Goal: Information Seeking & Learning: Learn about a topic

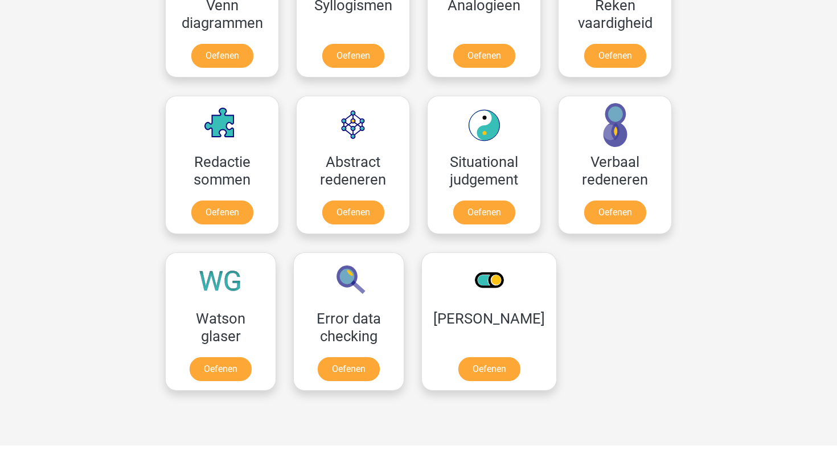
scroll to position [828, 0]
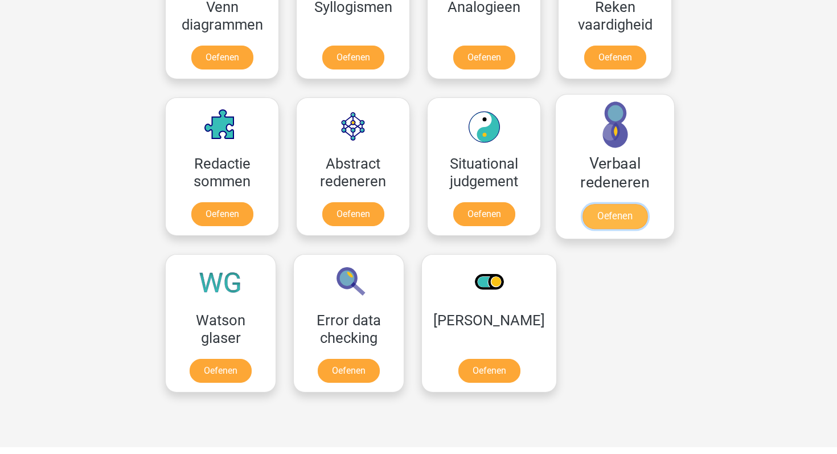
click at [598, 223] on link "Oefenen" at bounding box center [614, 216] width 65 height 25
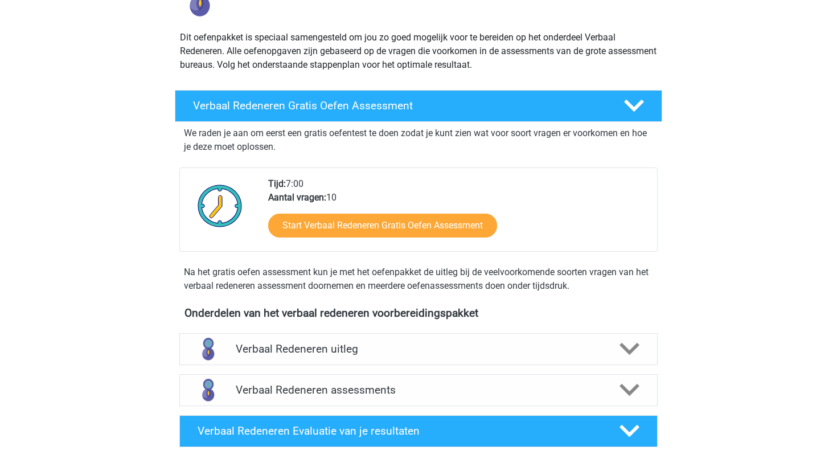
scroll to position [138, 0]
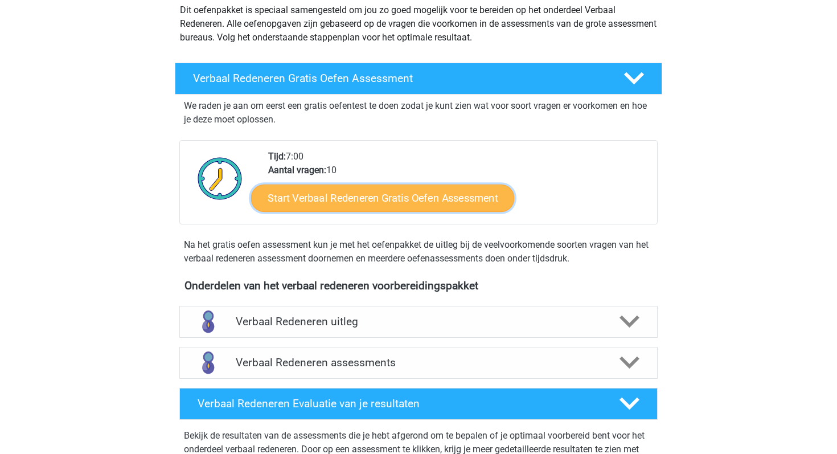
click at [419, 194] on link "Start Verbaal Redeneren Gratis Oefen Assessment" at bounding box center [382, 197] width 263 height 27
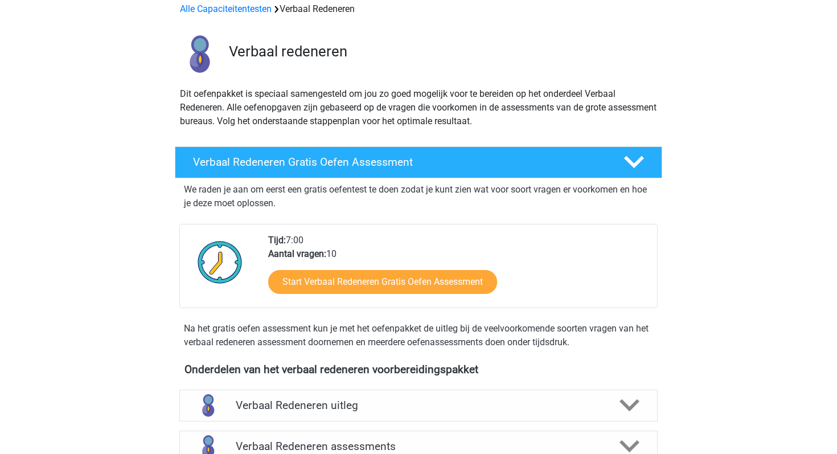
scroll to position [0, 0]
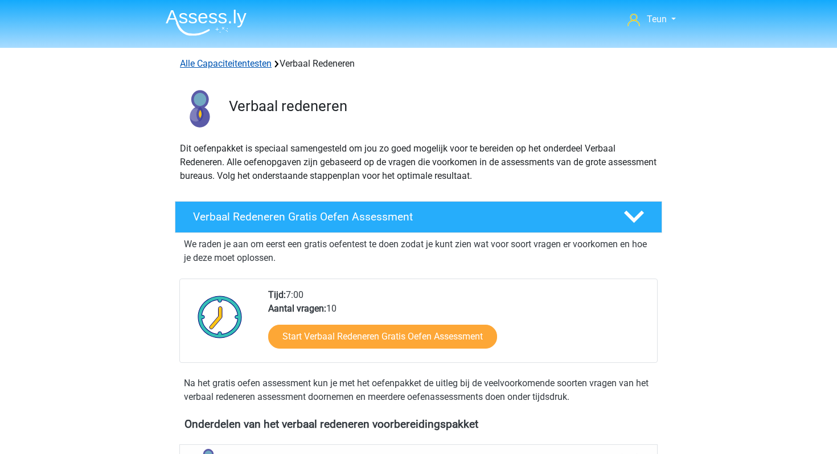
click at [234, 59] on link "Alle Capaciteitentesten" at bounding box center [226, 63] width 92 height 11
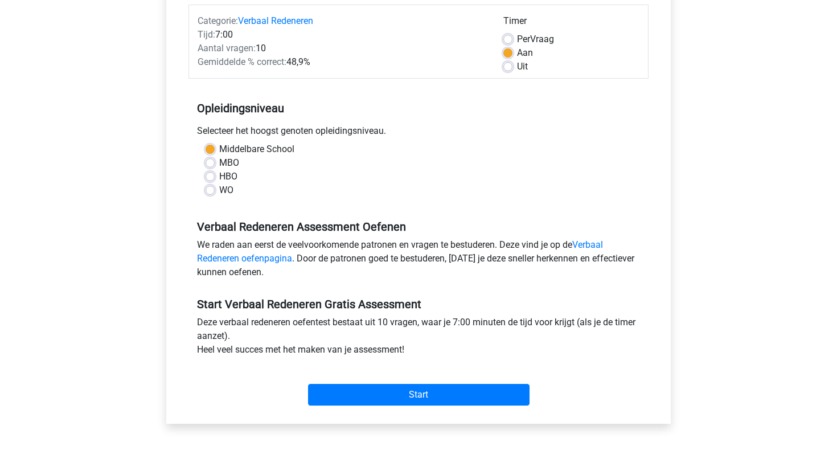
scroll to position [153, 0]
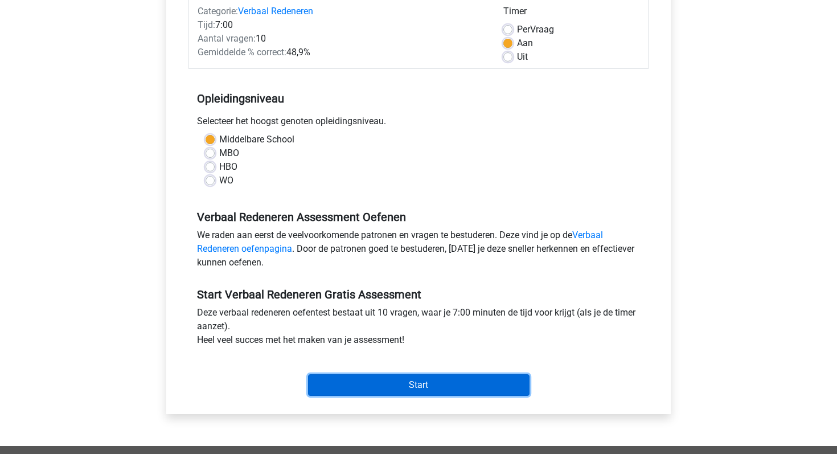
click at [415, 382] on input "Start" at bounding box center [418, 385] width 221 height 22
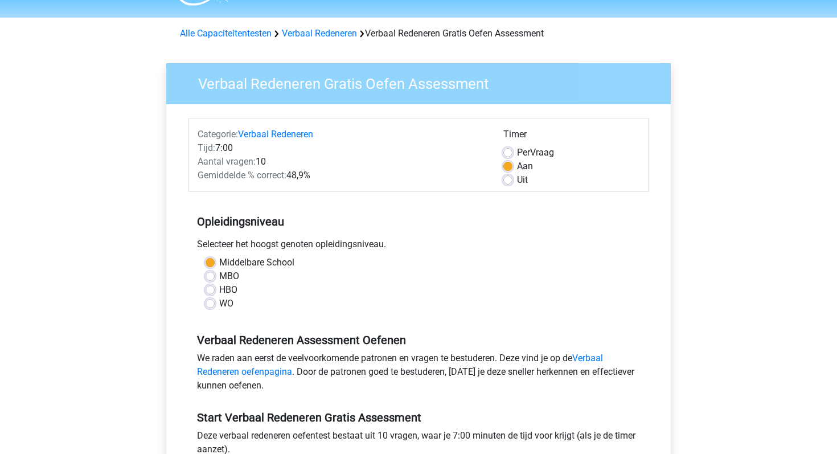
scroll to position [19, 0]
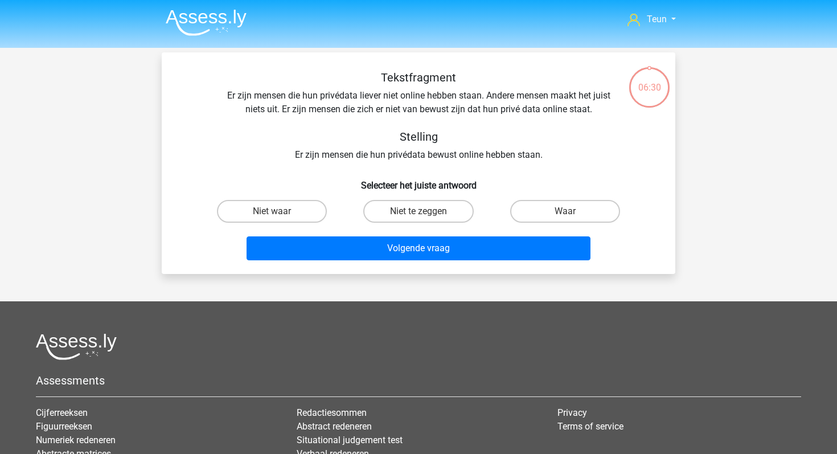
click at [279, 216] on input "Niet waar" at bounding box center [275, 214] width 7 height 7
radio input "true"
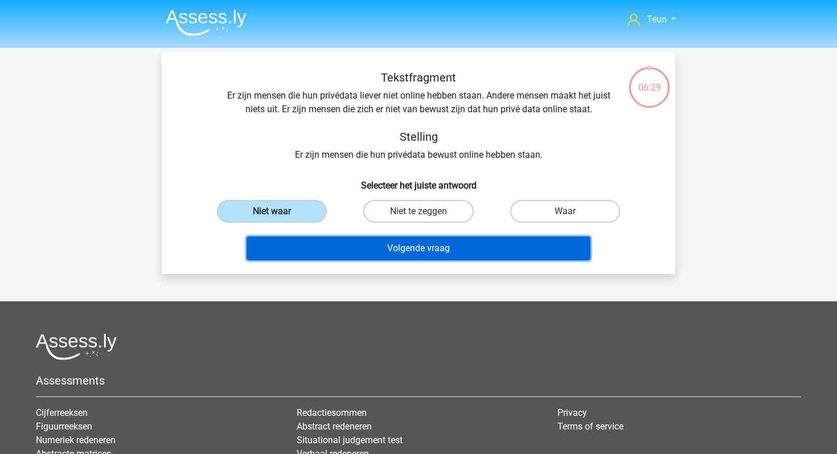
click at [311, 239] on button "Volgende vraag" at bounding box center [419, 248] width 344 height 24
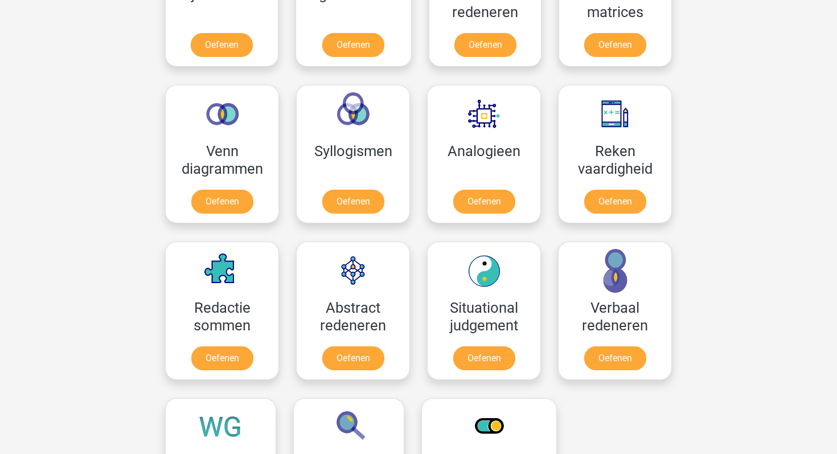
scroll to position [607, 0]
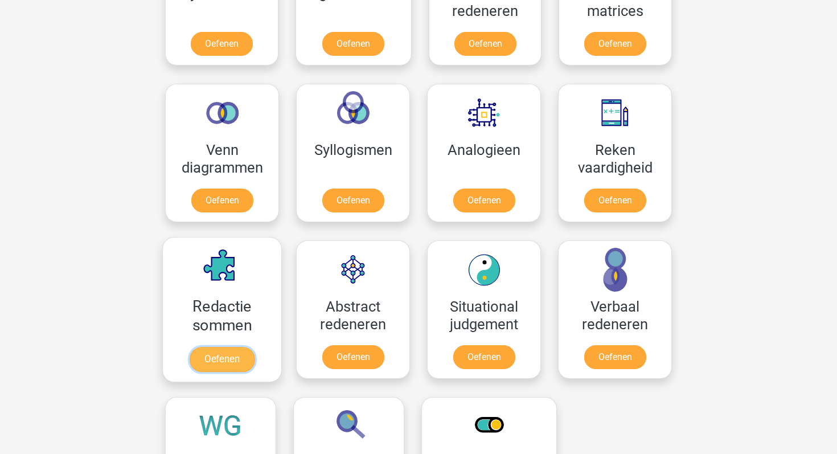
click at [234, 356] on link "Oefenen" at bounding box center [222, 359] width 65 height 25
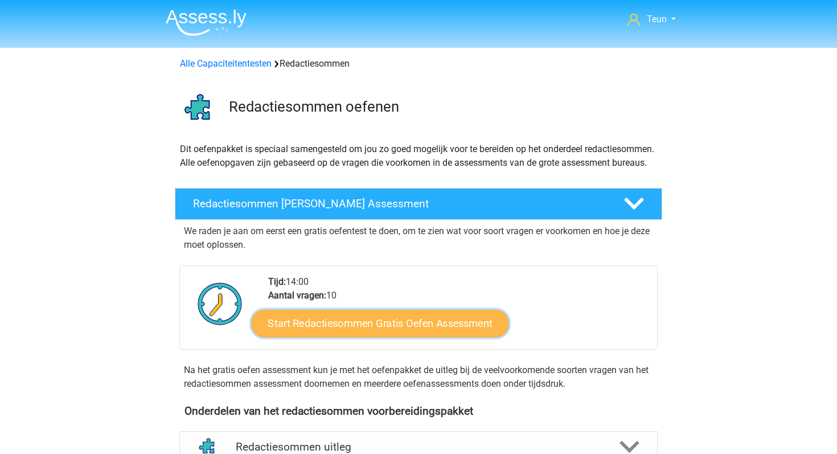
click at [359, 336] on link "Start Redactiesommen Gratis Oefen Assessment" at bounding box center [380, 322] width 257 height 27
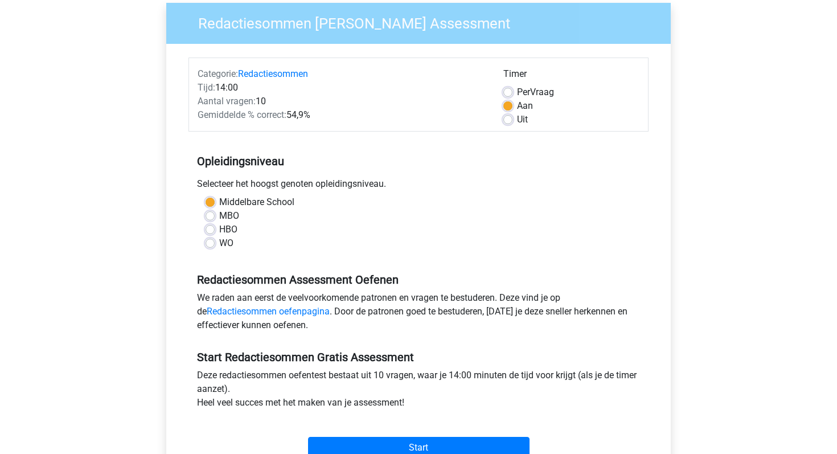
scroll to position [160, 0]
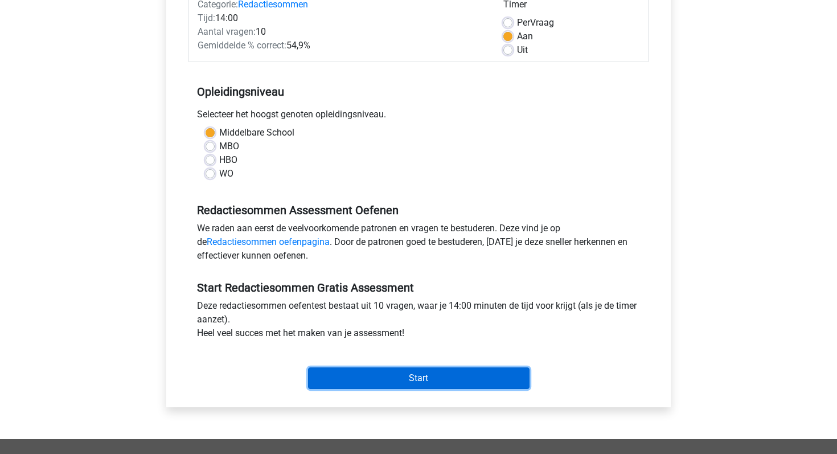
click at [409, 370] on input "Start" at bounding box center [418, 378] width 221 height 22
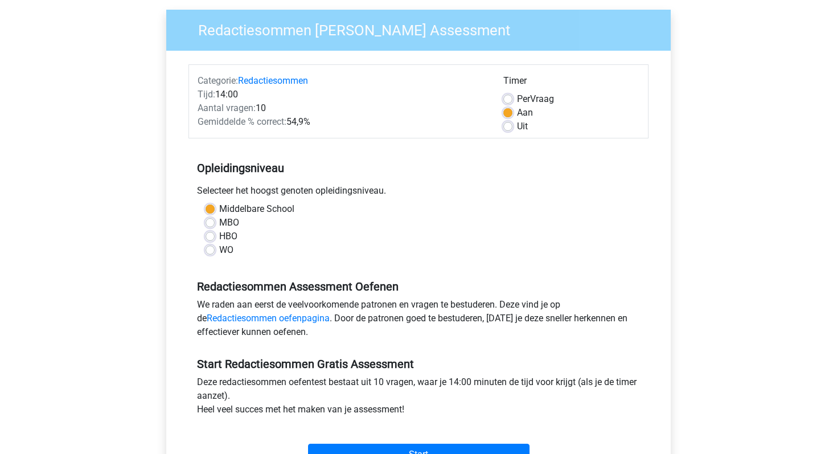
scroll to position [0, 0]
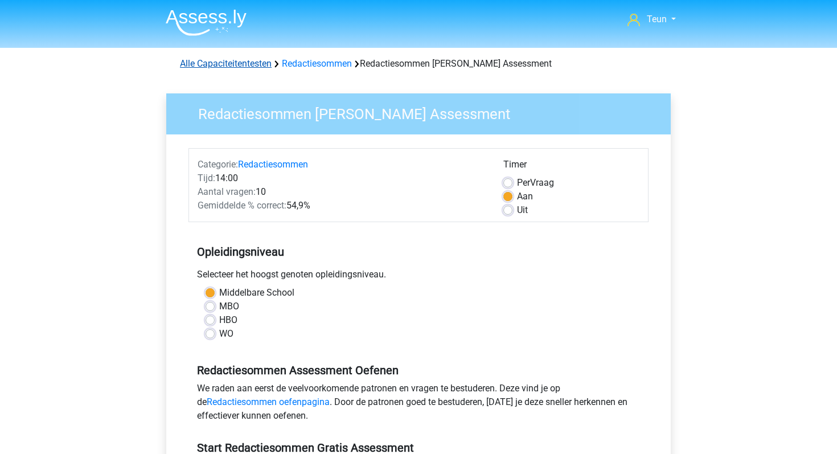
click at [202, 65] on link "Alle Capaciteitentesten" at bounding box center [226, 63] width 92 height 11
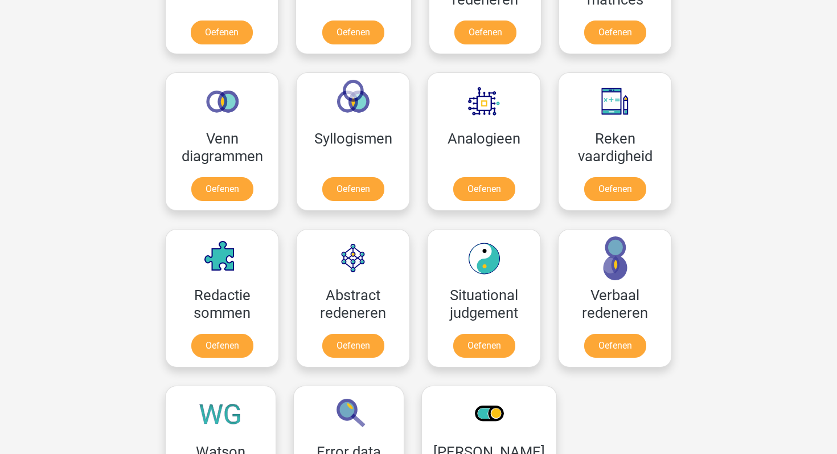
scroll to position [619, 0]
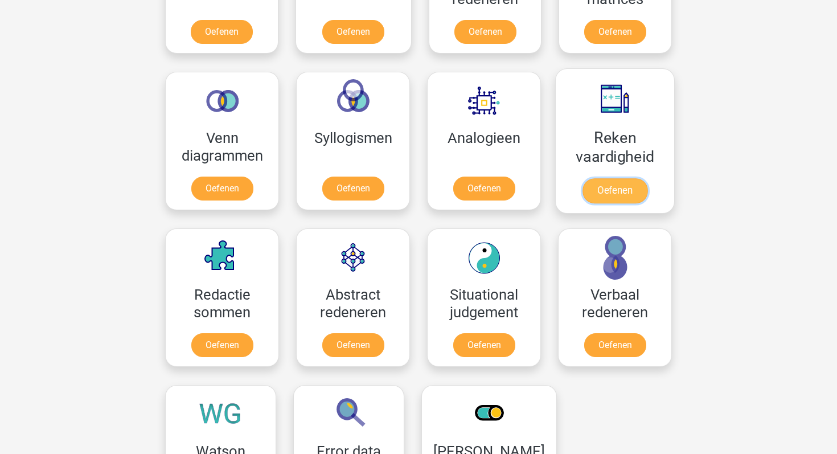
click at [610, 196] on link "Oefenen" at bounding box center [614, 190] width 65 height 25
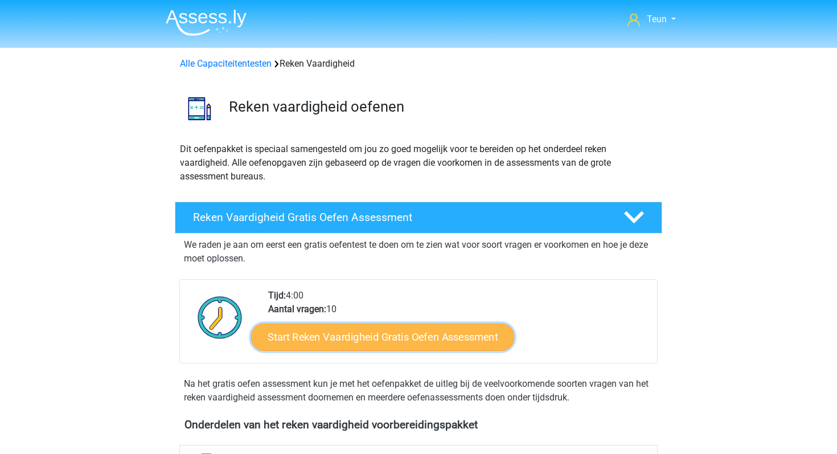
click at [457, 331] on link "Start Reken Vaardigheid Gratis Oefen Assessment" at bounding box center [382, 336] width 263 height 27
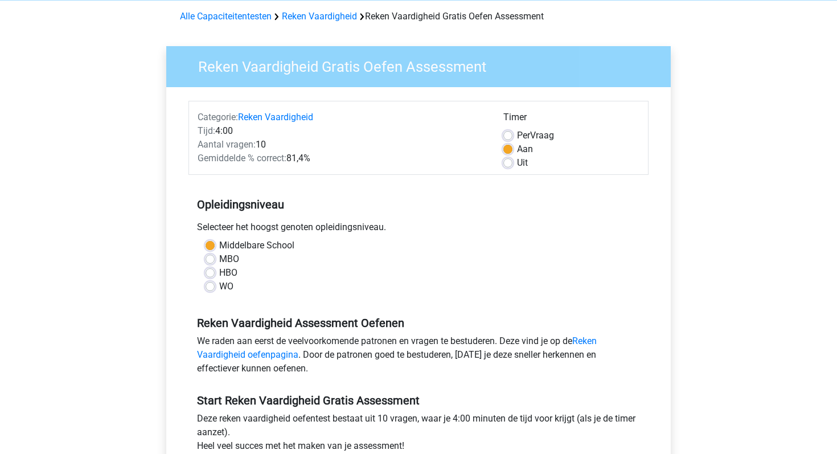
scroll to position [146, 0]
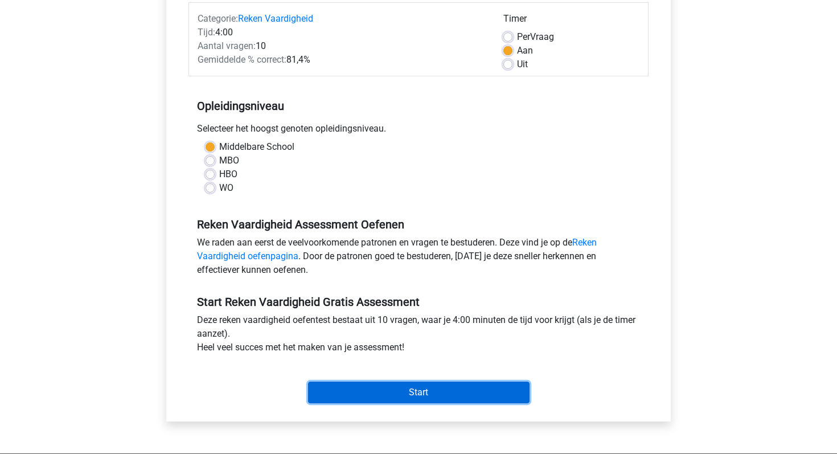
click at [409, 388] on input "Start" at bounding box center [418, 392] width 221 height 22
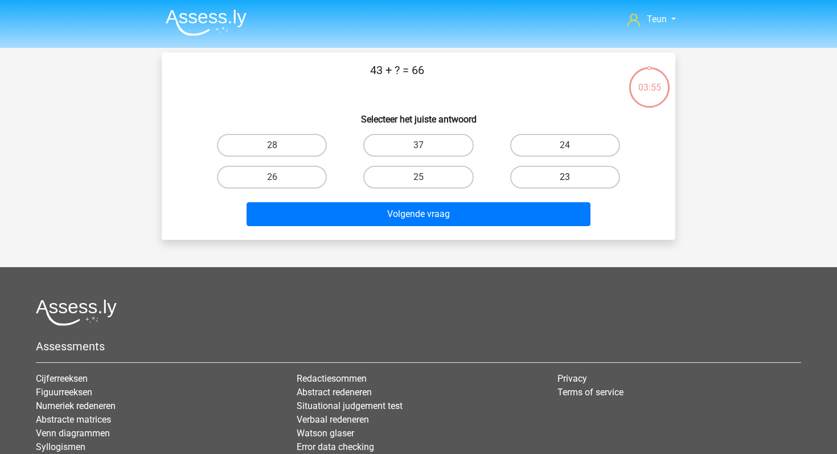
click at [529, 173] on label "23" at bounding box center [565, 177] width 110 height 23
click at [565, 177] on input "23" at bounding box center [568, 180] width 7 height 7
radio input "true"
click at [489, 227] on div "Volgende vraag" at bounding box center [419, 216] width 440 height 28
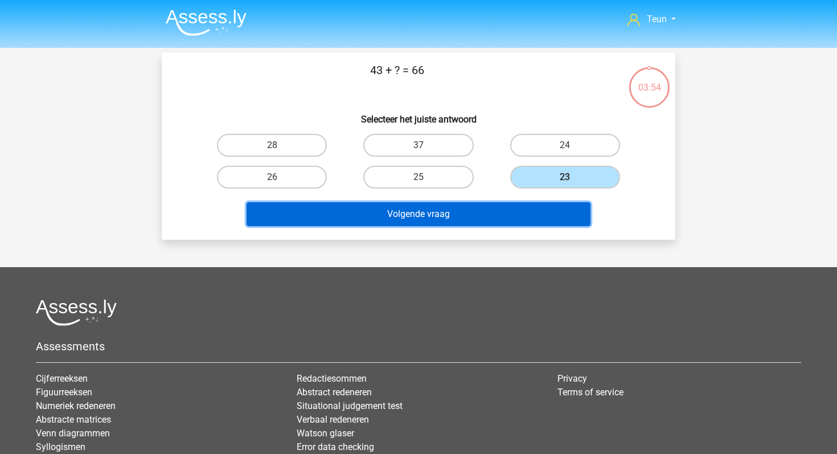
click at [496, 220] on button "Volgende vraag" at bounding box center [419, 214] width 344 height 24
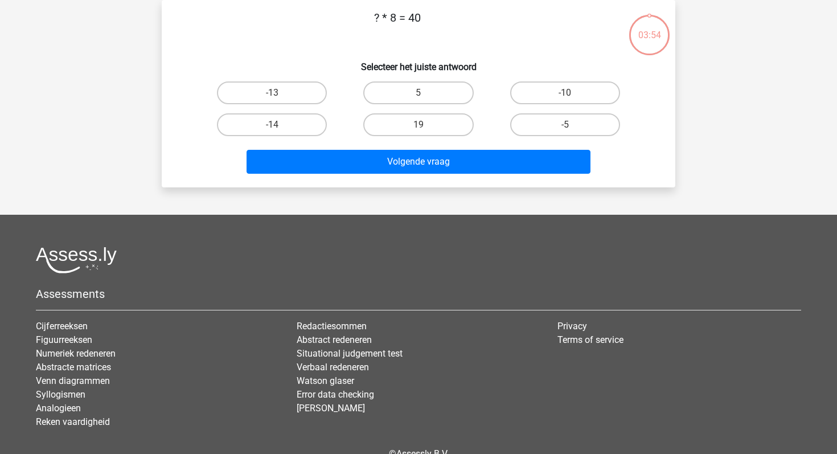
scroll to position [7, 0]
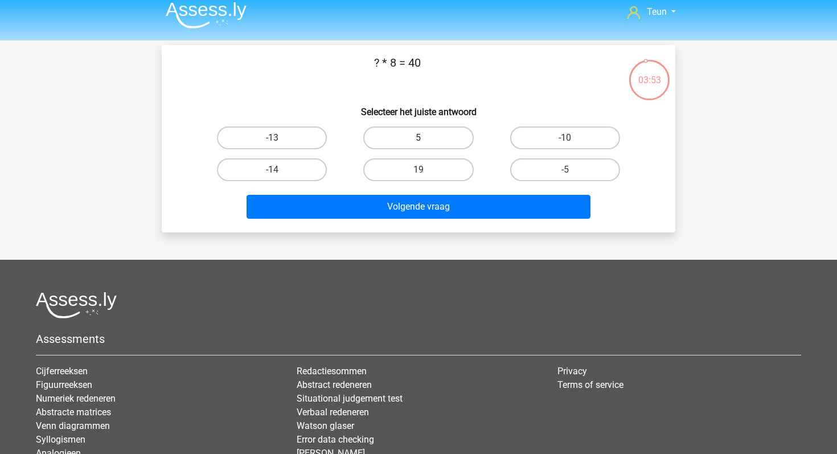
click at [432, 147] on label "5" at bounding box center [418, 137] width 110 height 23
click at [426, 145] on input "5" at bounding box center [421, 141] width 7 height 7
radio input "true"
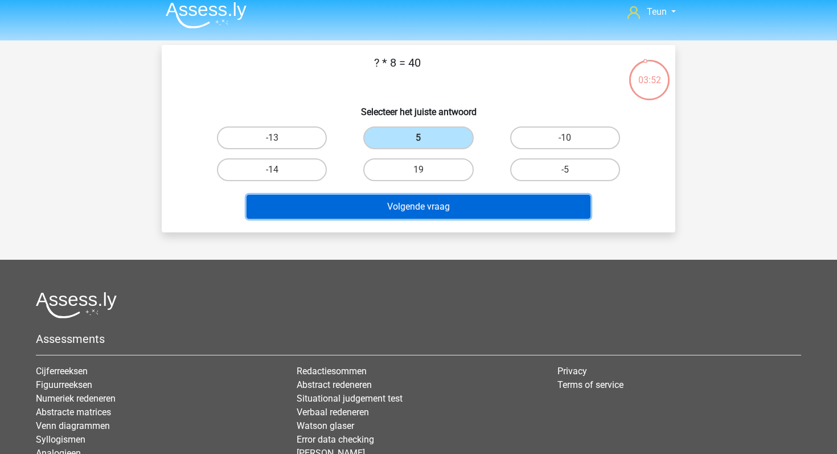
click at [440, 210] on button "Volgende vraag" at bounding box center [419, 207] width 344 height 24
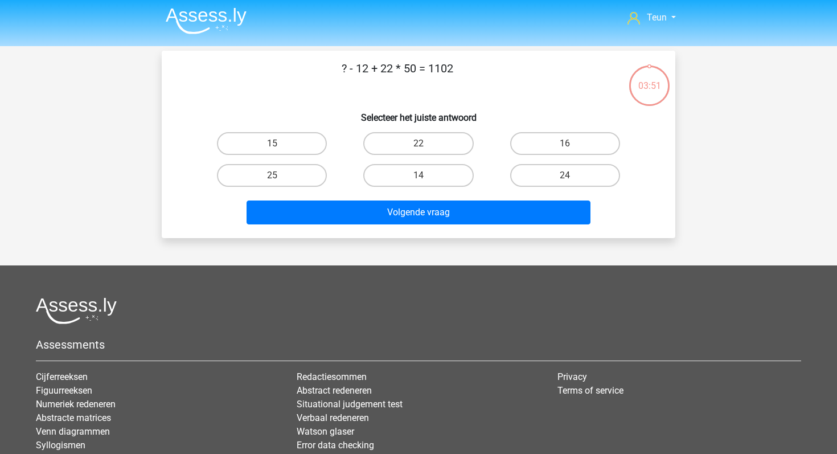
scroll to position [0, 0]
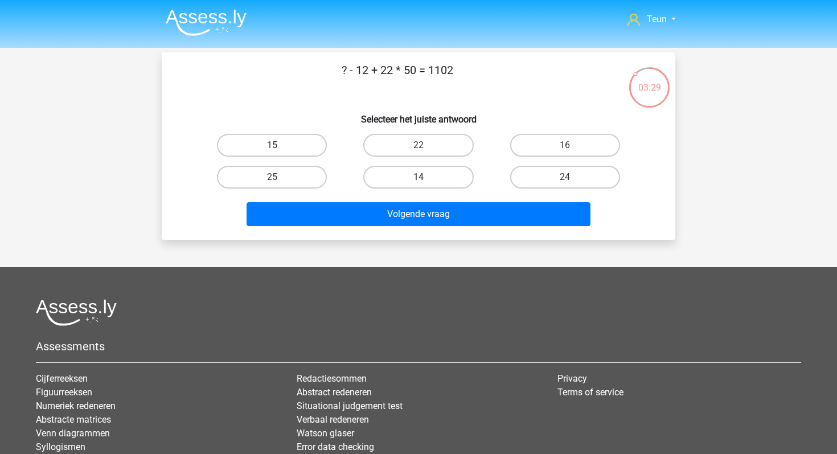
click at [454, 178] on label "14" at bounding box center [418, 177] width 110 height 23
click at [426, 178] on input "14" at bounding box center [421, 180] width 7 height 7
radio input "true"
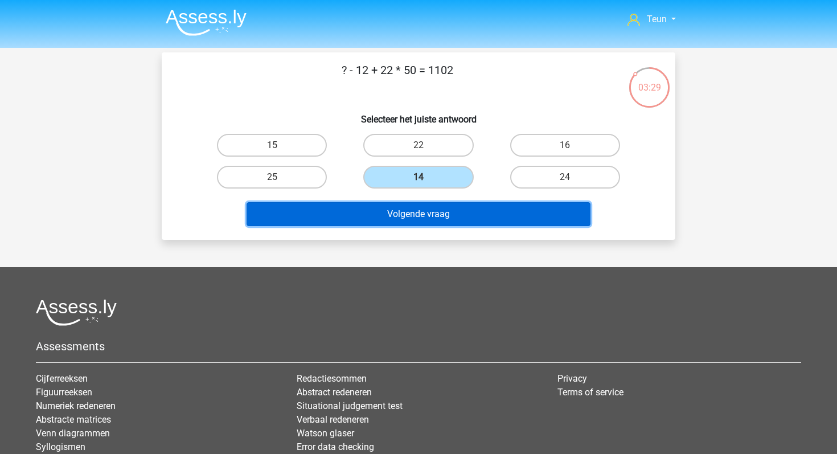
click at [447, 215] on button "Volgende vraag" at bounding box center [419, 214] width 344 height 24
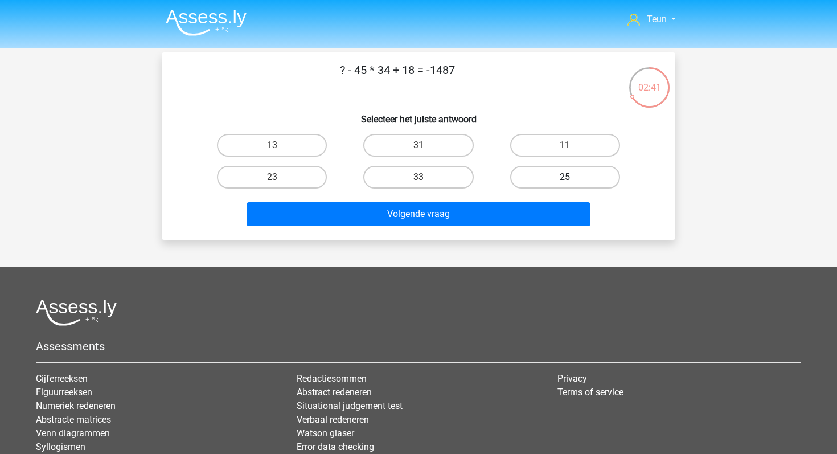
click at [557, 183] on label "25" at bounding box center [565, 177] width 110 height 23
click at [565, 183] on input "25" at bounding box center [568, 180] width 7 height 7
radio input "true"
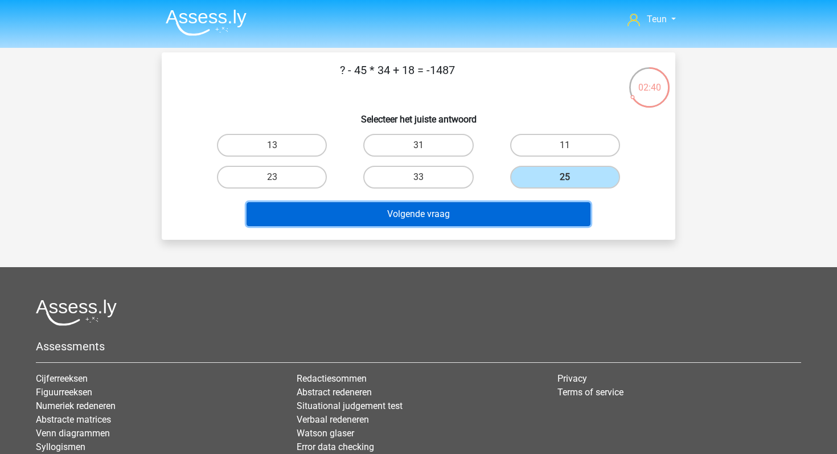
click at [518, 217] on button "Volgende vraag" at bounding box center [419, 214] width 344 height 24
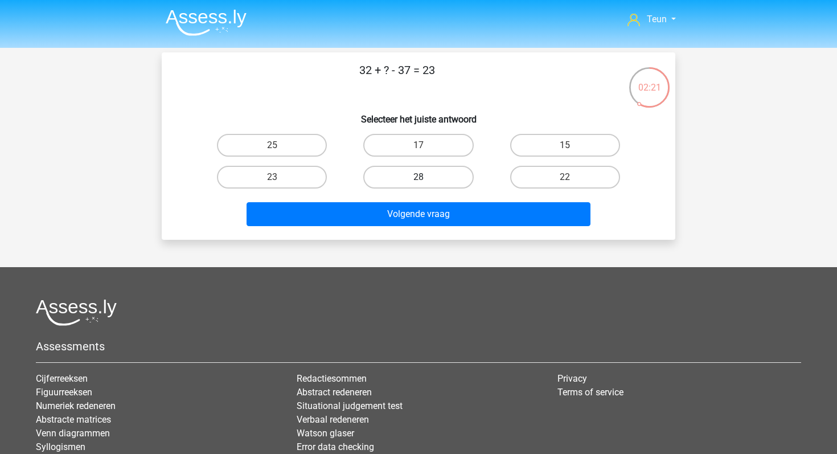
click at [452, 180] on label "28" at bounding box center [418, 177] width 110 height 23
click at [426, 180] on input "28" at bounding box center [421, 180] width 7 height 7
radio input "true"
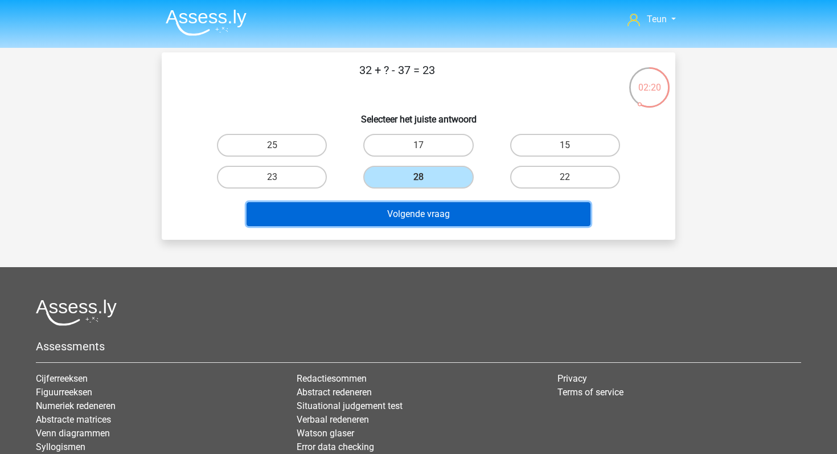
click at [448, 216] on button "Volgende vraag" at bounding box center [419, 214] width 344 height 24
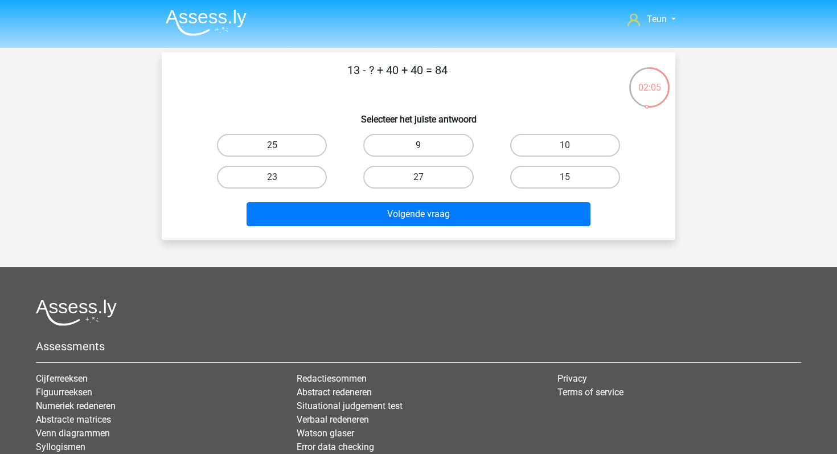
click at [466, 145] on label "9" at bounding box center [418, 145] width 110 height 23
click at [426, 145] on input "9" at bounding box center [421, 148] width 7 height 7
radio input "true"
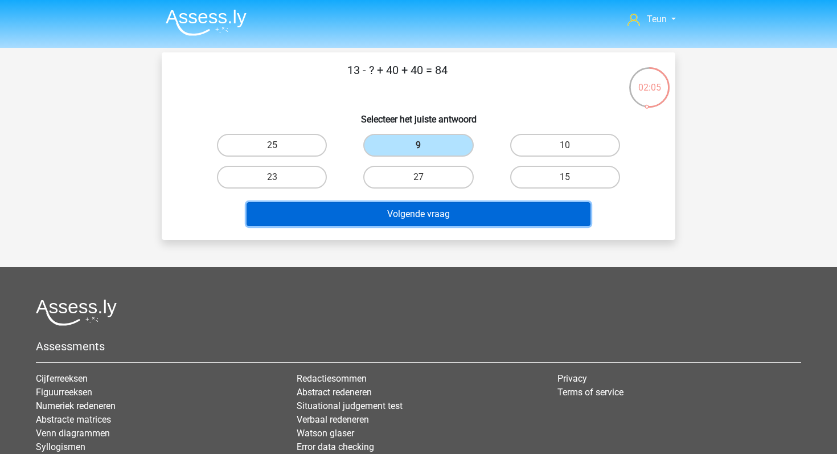
click at [466, 213] on button "Volgende vraag" at bounding box center [419, 214] width 344 height 24
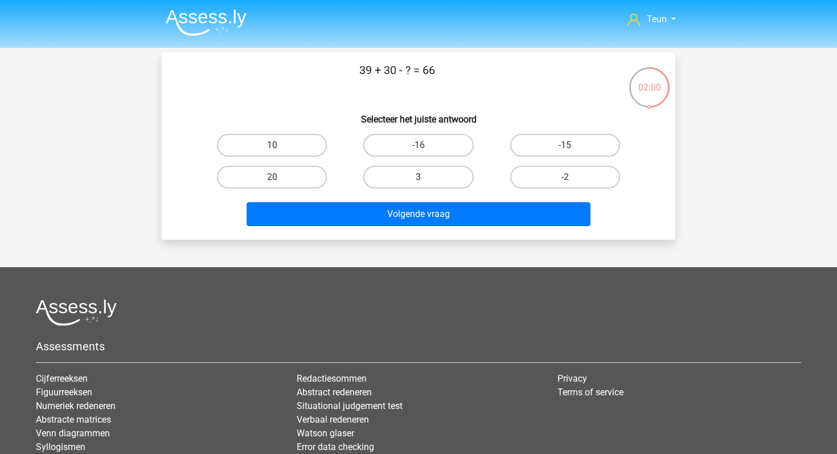
click at [439, 173] on label "3" at bounding box center [418, 177] width 110 height 23
click at [426, 177] on input "3" at bounding box center [421, 180] width 7 height 7
radio input "true"
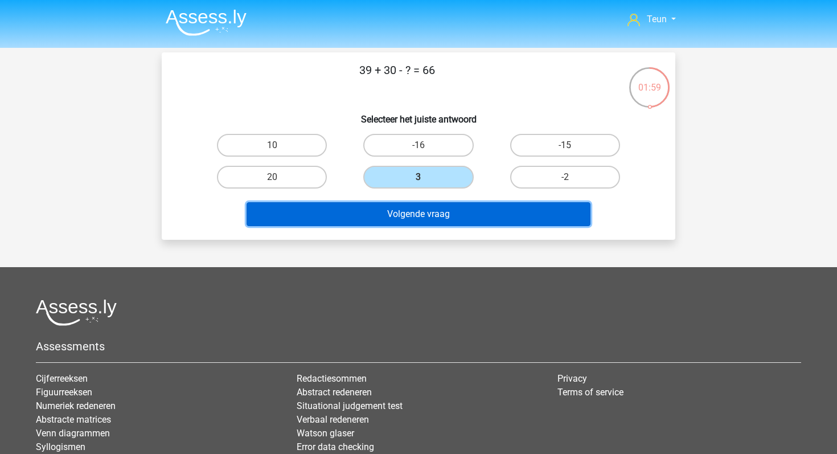
click at [438, 210] on button "Volgende vraag" at bounding box center [419, 214] width 344 height 24
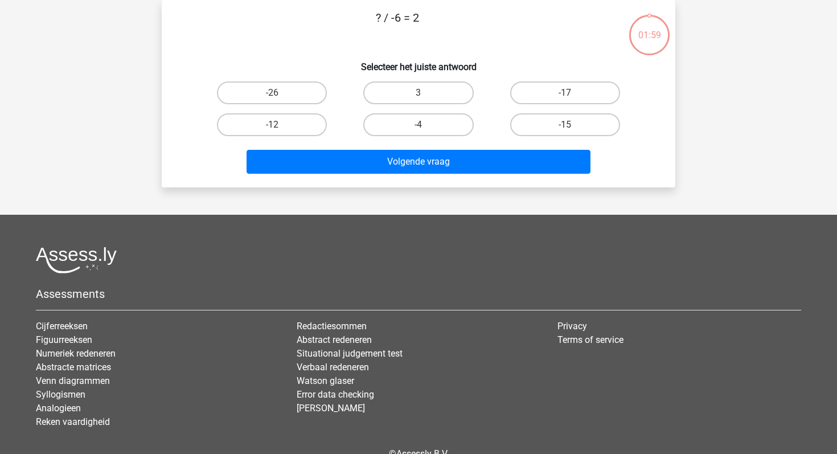
scroll to position [12, 0]
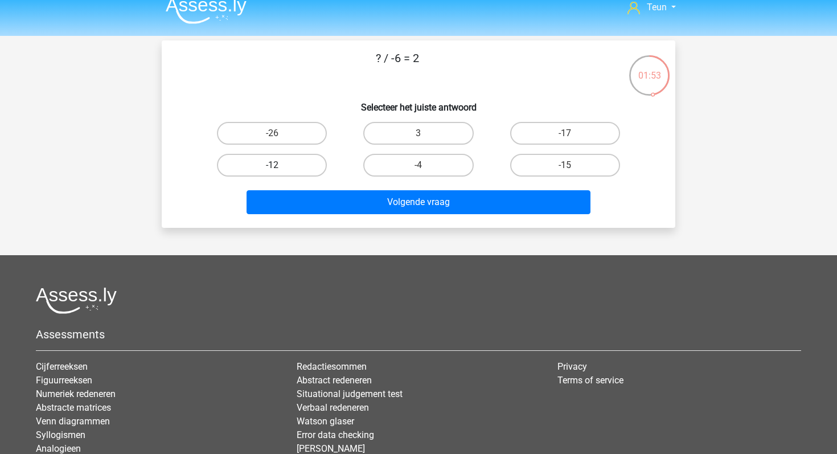
click at [280, 164] on label "-12" at bounding box center [272, 165] width 110 height 23
click at [280, 165] on input "-12" at bounding box center [275, 168] width 7 height 7
radio input "true"
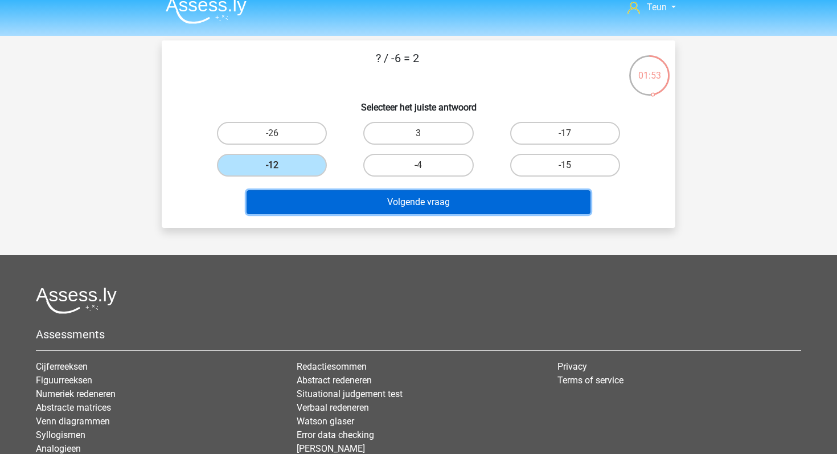
click at [335, 204] on button "Volgende vraag" at bounding box center [419, 202] width 344 height 24
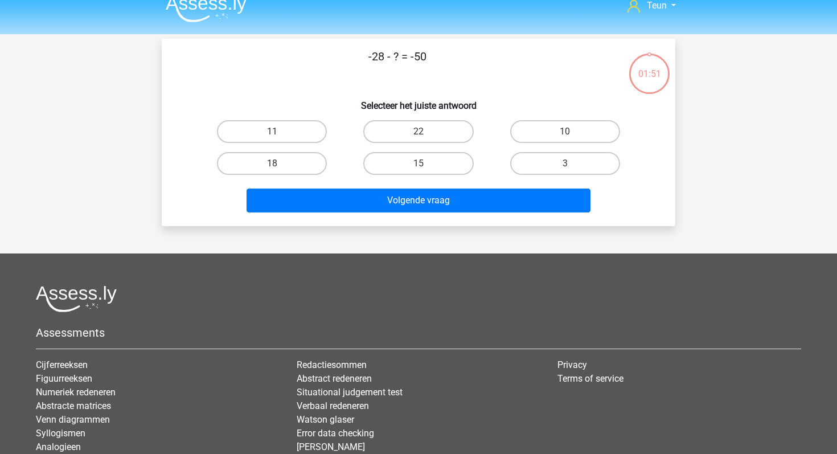
scroll to position [13, 0]
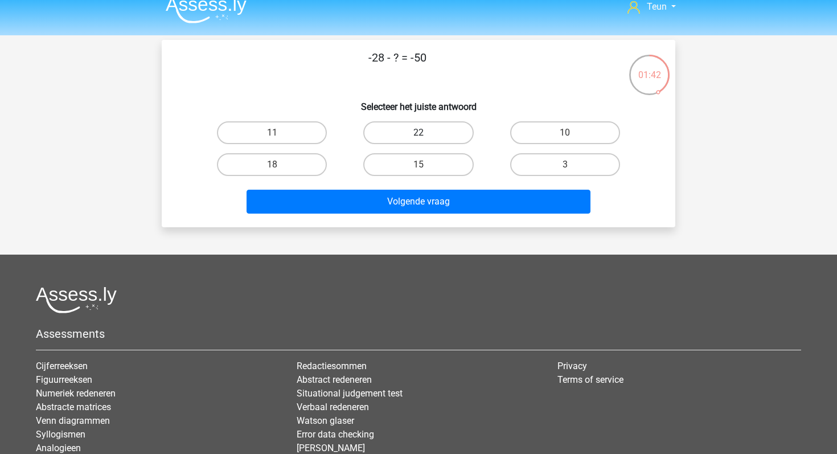
click at [395, 137] on label "22" at bounding box center [418, 132] width 110 height 23
click at [418, 137] on input "22" at bounding box center [421, 136] width 7 height 7
radio input "true"
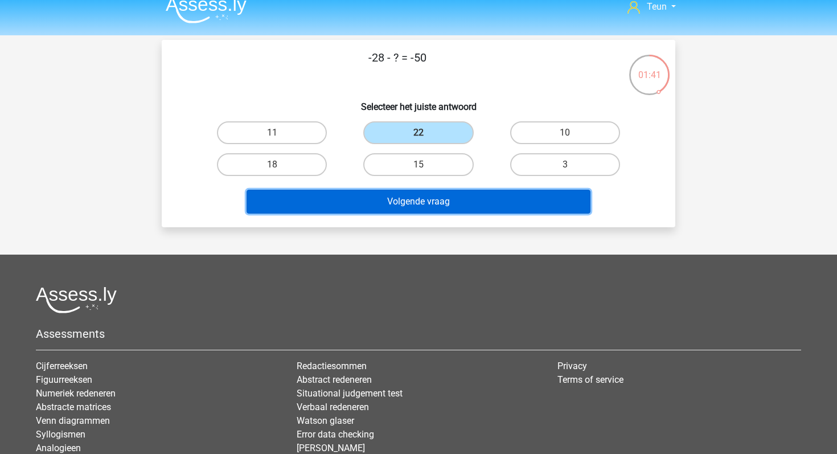
click at [394, 195] on button "Volgende vraag" at bounding box center [419, 202] width 344 height 24
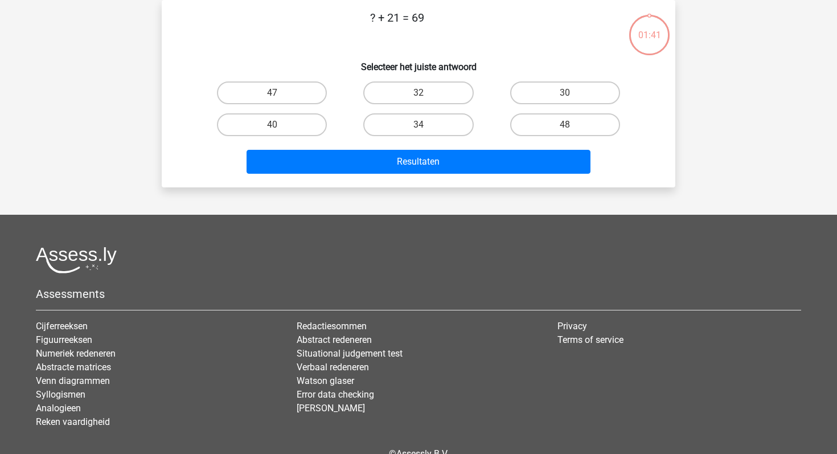
scroll to position [14, 0]
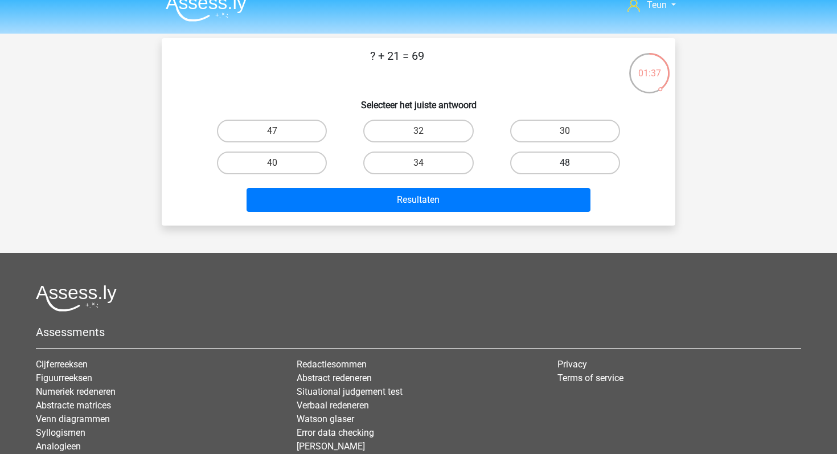
click at [529, 170] on label "48" at bounding box center [565, 162] width 110 height 23
click at [565, 170] on input "48" at bounding box center [568, 166] width 7 height 7
radio input "true"
click at [507, 187] on div "Resultaten" at bounding box center [418, 198] width 477 height 38
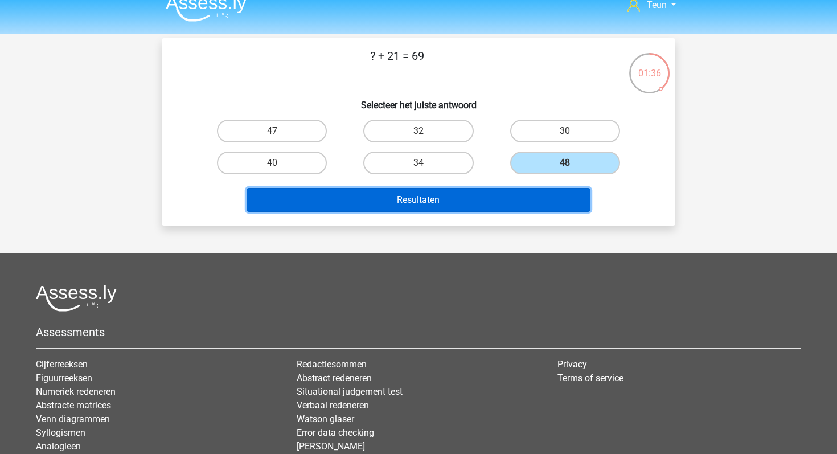
click at [488, 200] on button "Resultaten" at bounding box center [419, 200] width 344 height 24
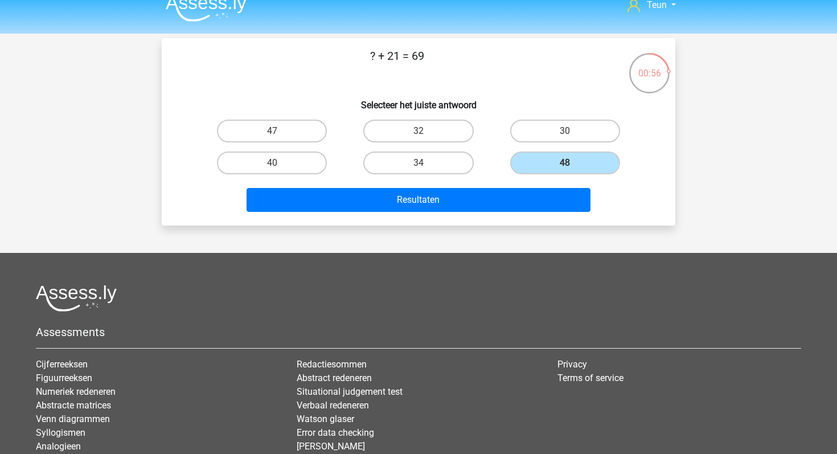
scroll to position [0, 0]
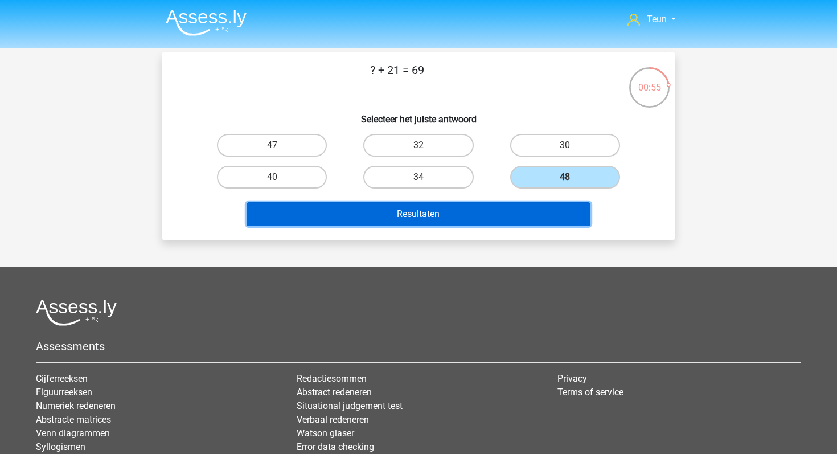
click at [457, 215] on button "Resultaten" at bounding box center [419, 214] width 344 height 24
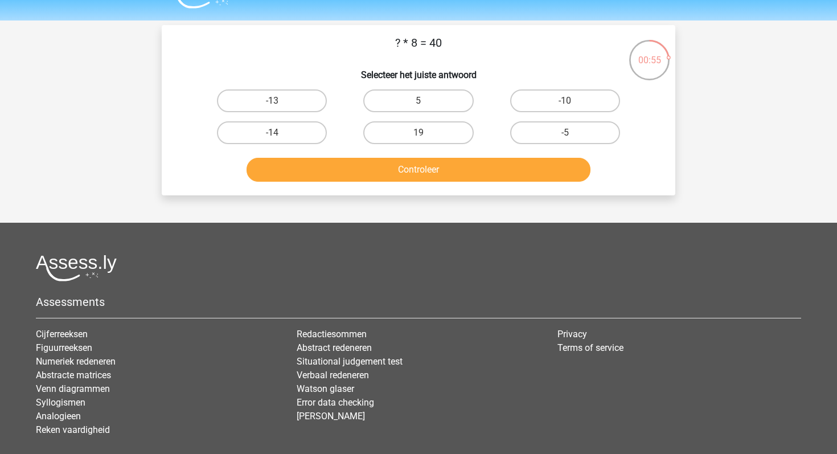
scroll to position [52, 0]
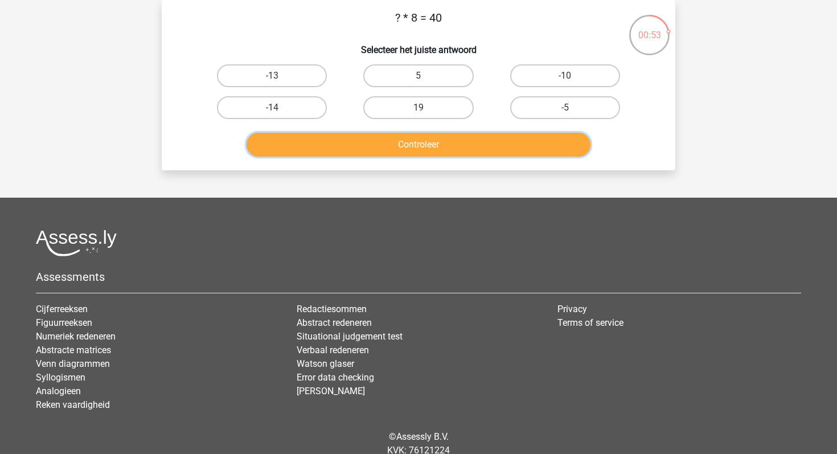
click at [471, 151] on button "Controleer" at bounding box center [419, 145] width 344 height 24
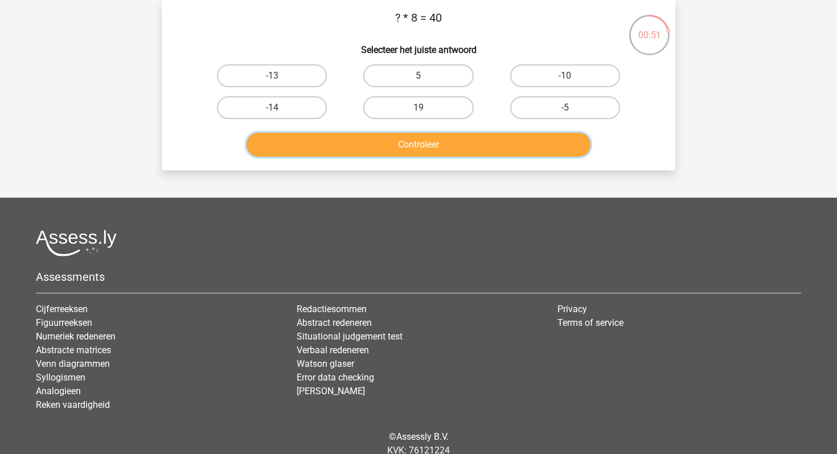
click at [471, 151] on button "Controleer" at bounding box center [419, 145] width 344 height 24
click at [459, 82] on label "5" at bounding box center [418, 75] width 110 height 23
click at [426, 82] on input "5" at bounding box center [421, 79] width 7 height 7
radio input "true"
click at [459, 142] on button "Controleer" at bounding box center [419, 145] width 344 height 24
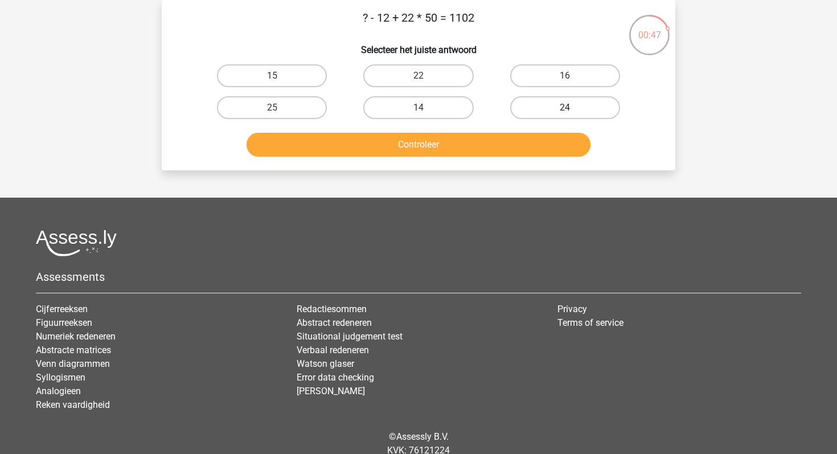
click at [516, 110] on label "24" at bounding box center [565, 107] width 110 height 23
click at [565, 110] on input "24" at bounding box center [568, 111] width 7 height 7
radio input "true"
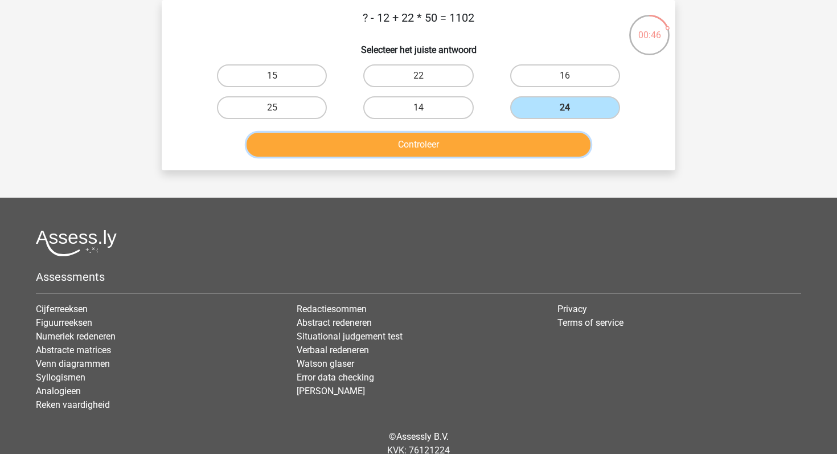
click at [490, 139] on button "Controleer" at bounding box center [419, 145] width 344 height 24
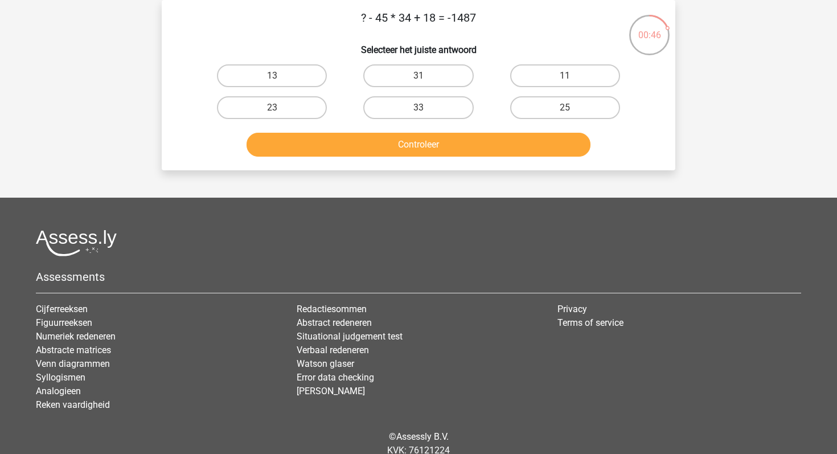
scroll to position [0, 0]
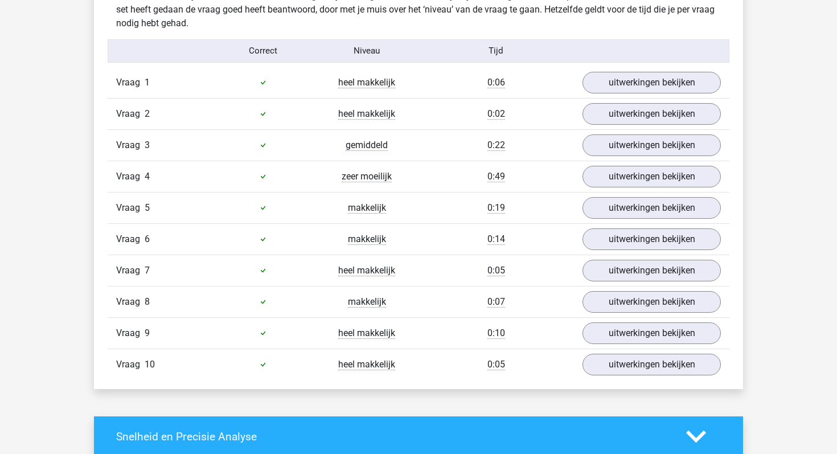
scroll to position [726, 0]
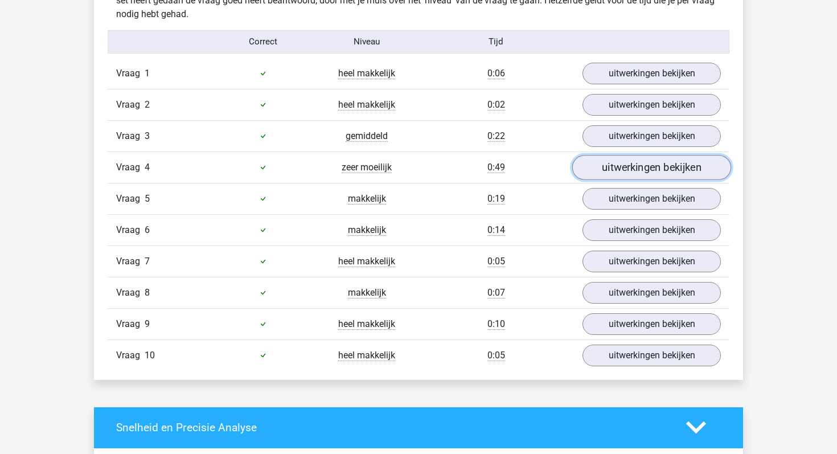
click at [600, 171] on link "uitwerkingen bekijken" at bounding box center [651, 167] width 159 height 25
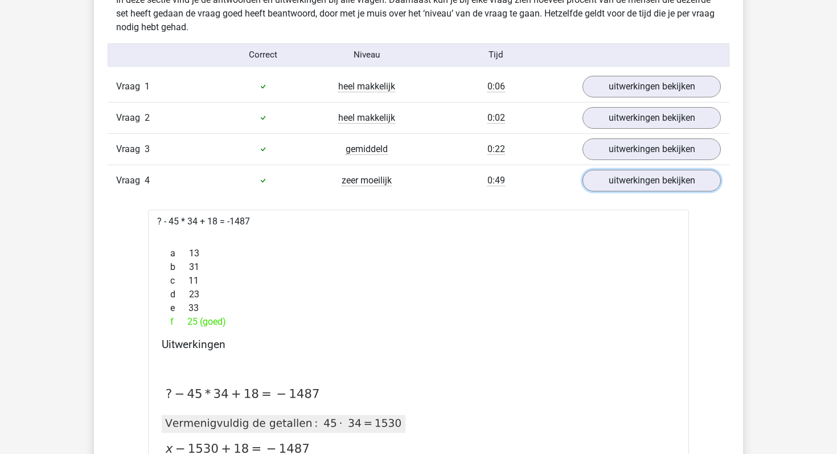
scroll to position [712, 0]
click at [598, 179] on link "uitwerkingen bekijken" at bounding box center [651, 181] width 159 height 25
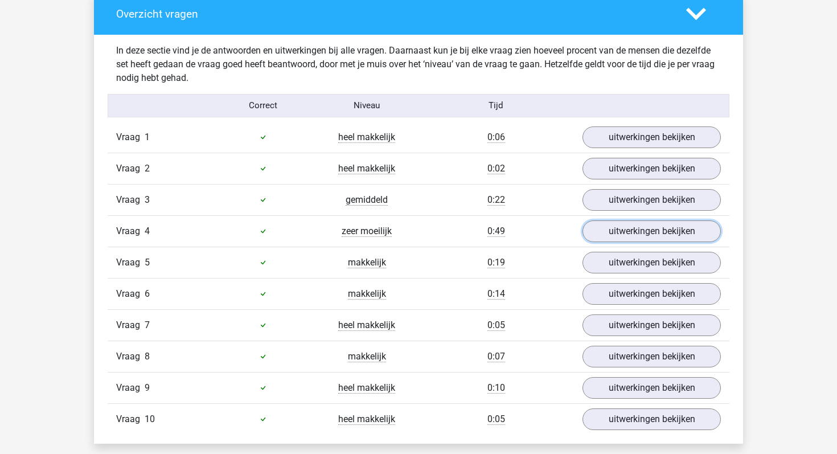
scroll to position [687, 0]
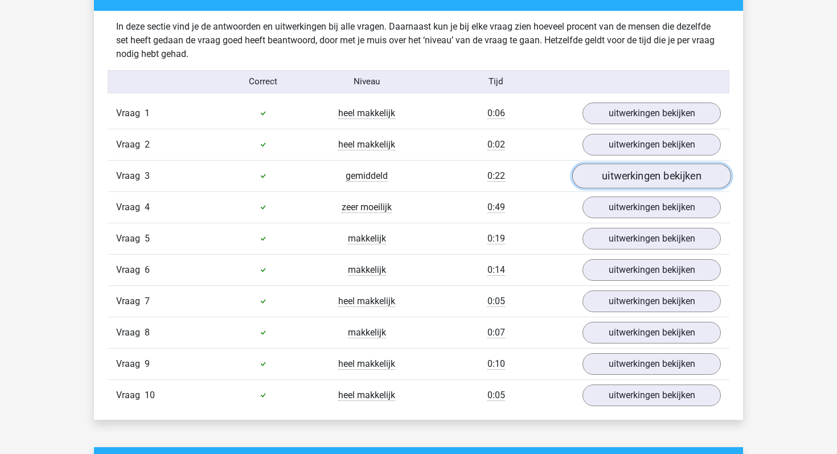
click at [614, 176] on link "uitwerkingen bekijken" at bounding box center [651, 175] width 159 height 25
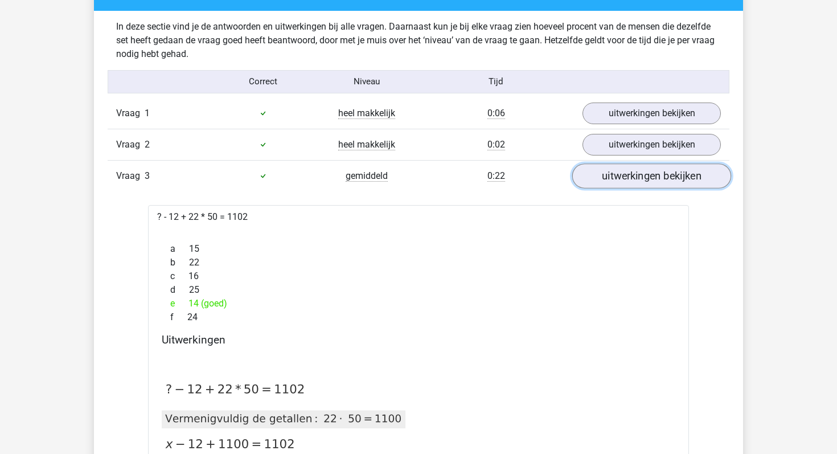
click at [614, 175] on link "uitwerkingen bekijken" at bounding box center [651, 175] width 159 height 25
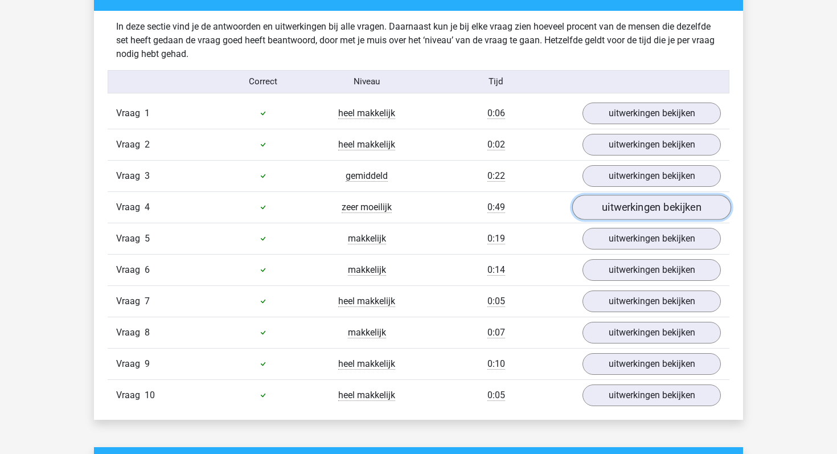
click at [607, 211] on link "uitwerkingen bekijken" at bounding box center [651, 207] width 159 height 25
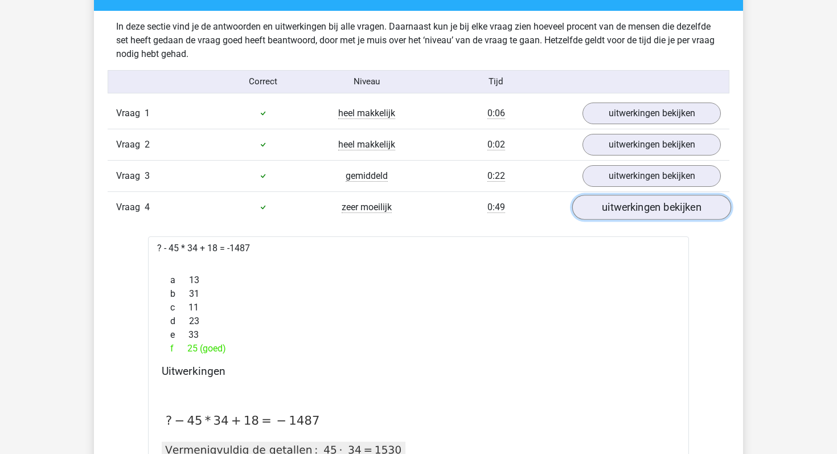
click at [607, 211] on link "uitwerkingen bekijken" at bounding box center [651, 207] width 159 height 25
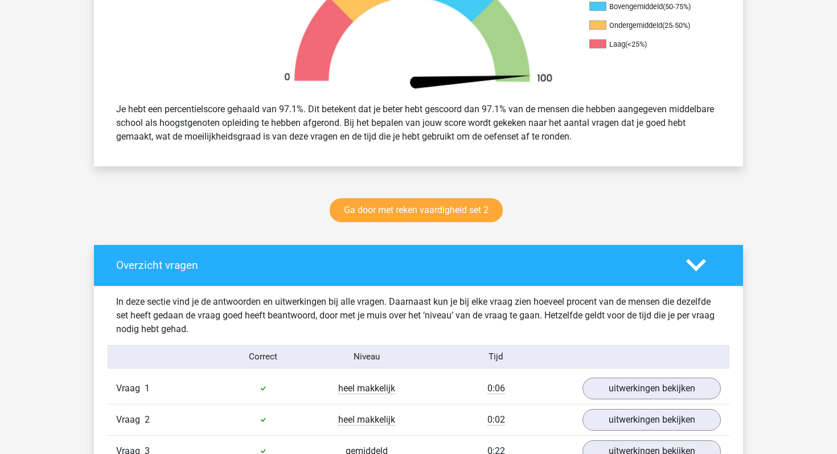
scroll to position [0, 0]
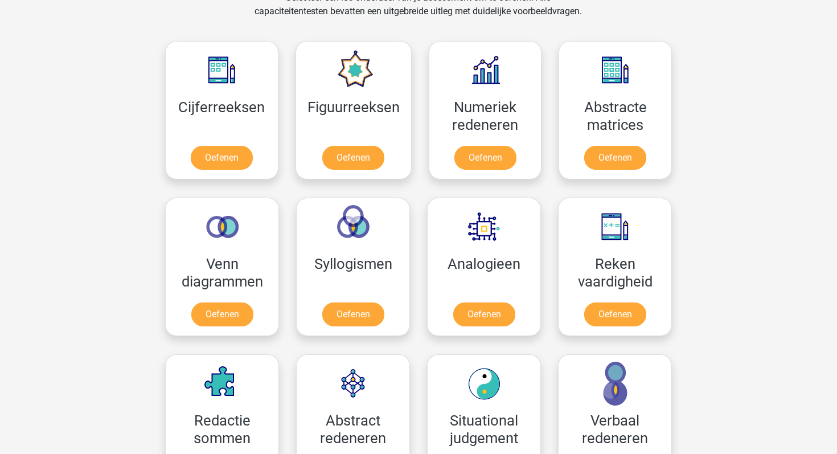
scroll to position [592, 0]
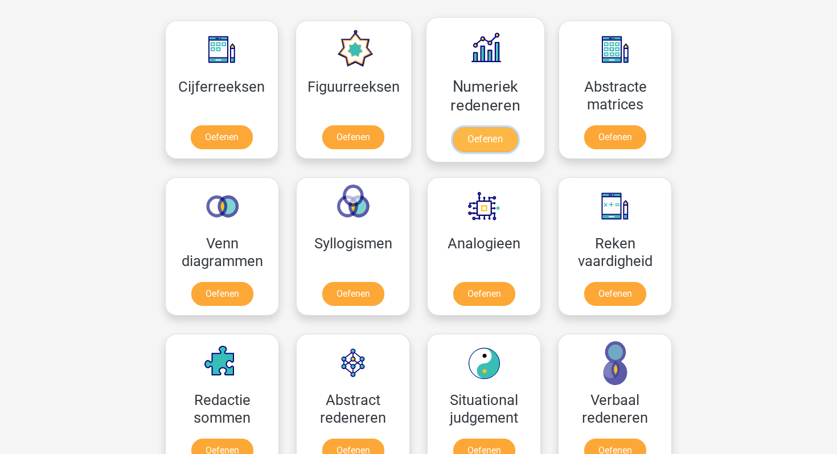
click at [483, 135] on link "Oefenen" at bounding box center [485, 139] width 65 height 25
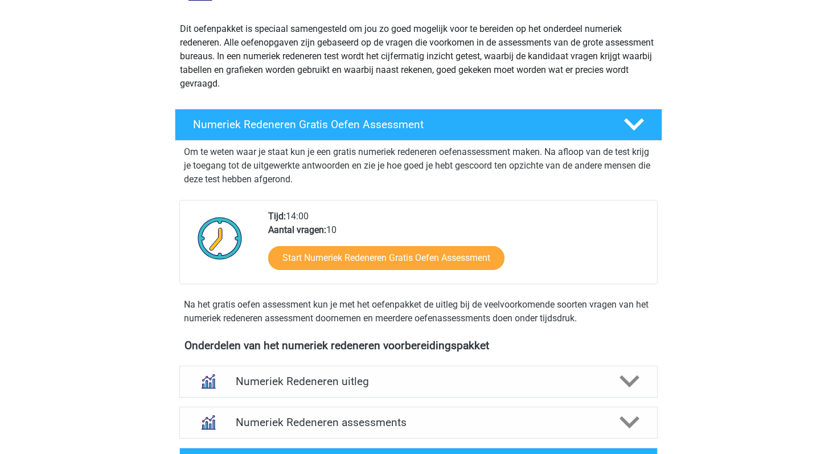
scroll to position [192, 0]
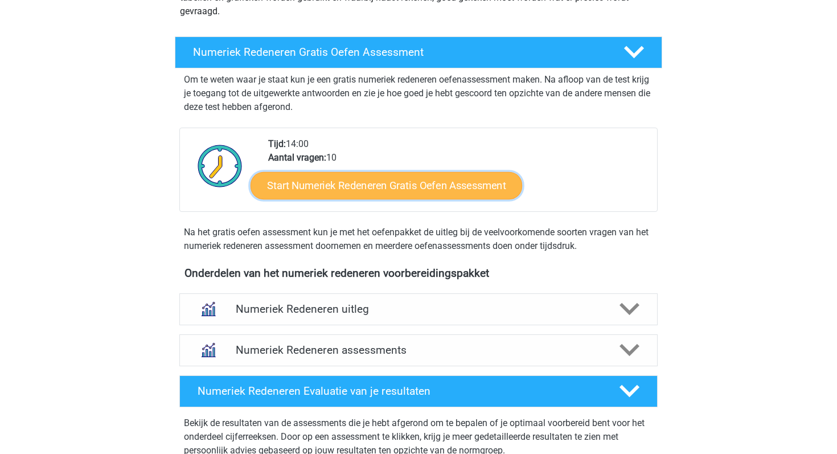
click at [440, 193] on link "Start Numeriek Redeneren Gratis Oefen Assessment" at bounding box center [386, 184] width 272 height 27
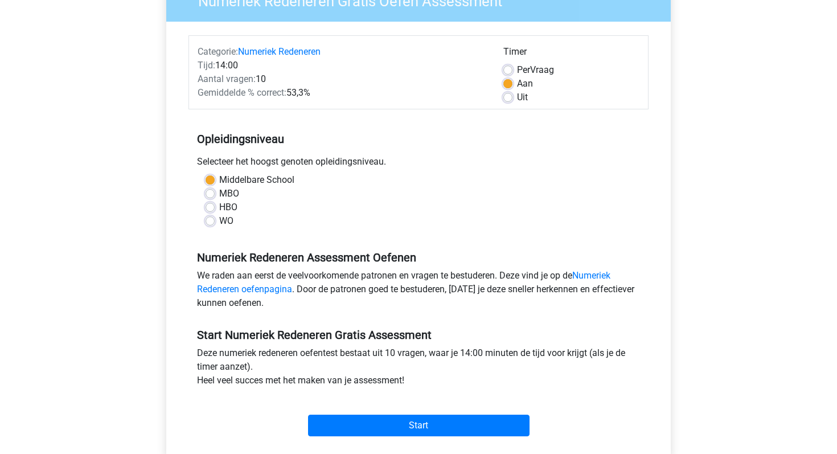
scroll to position [129, 0]
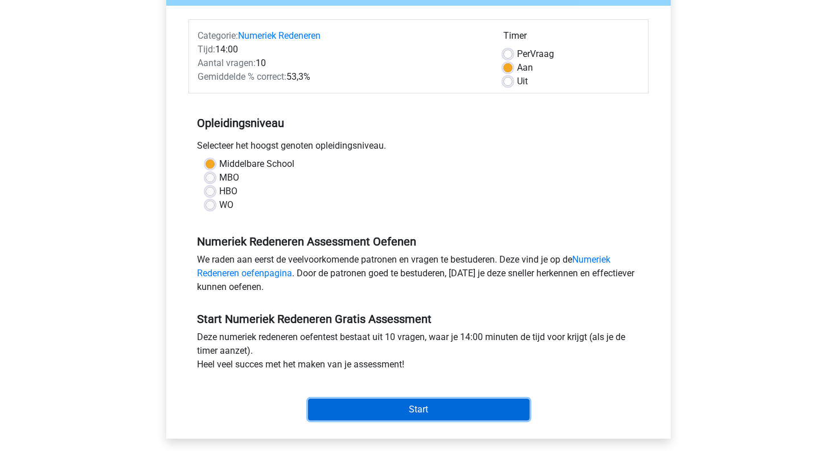
click at [391, 414] on input "Start" at bounding box center [418, 410] width 221 height 22
